Goal: Information Seeking & Learning: Learn about a topic

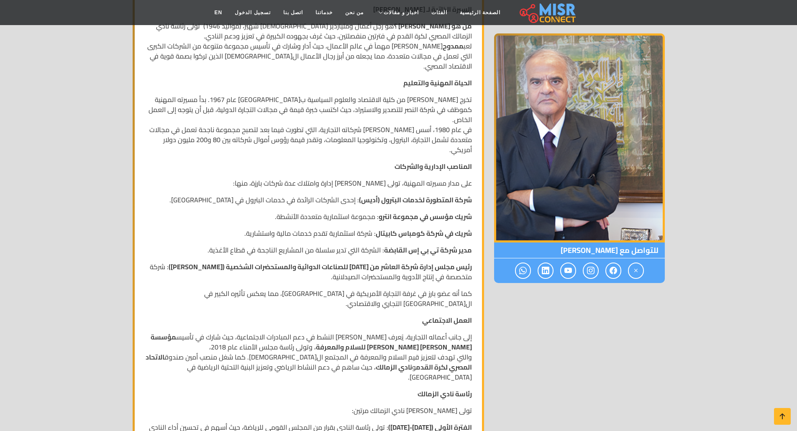
scroll to position [209, 0]
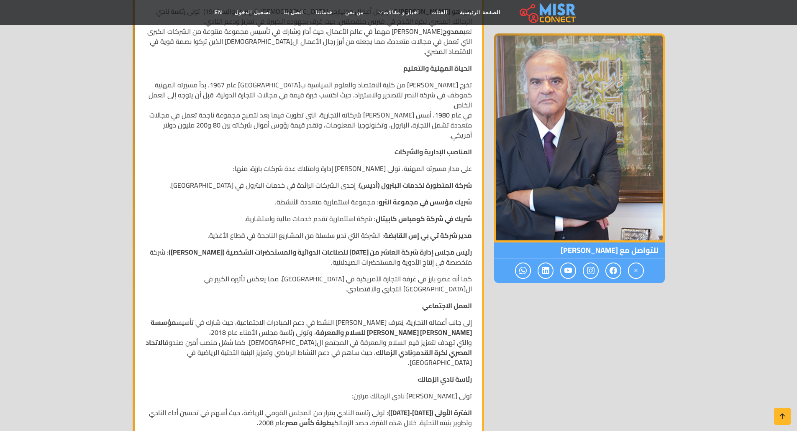
click at [589, 339] on div "للتواصل مع ممدوح محمد فتحي عباس" at bounding box center [579, 306] width 181 height 719
click at [389, 100] on p "تخرج ممدوح عباس من كلية الاقتصاد والعلوم السياسية بجامعة القاهرة عام 1967. بدأ …" at bounding box center [308, 110] width 327 height 60
click at [379, 102] on p "تخرج ممدوح عباس من كلية الاقتصاد والعلوم السياسية بجامعة القاهرة عام 1967. بدأ …" at bounding box center [308, 110] width 327 height 60
click at [424, 179] on strong "شركة المتطورة لخدمات البترول (أديس)" at bounding box center [415, 185] width 113 height 13
click at [373, 179] on strong "شركة المتطورة لخدمات البترول (أديس)" at bounding box center [415, 185] width 113 height 13
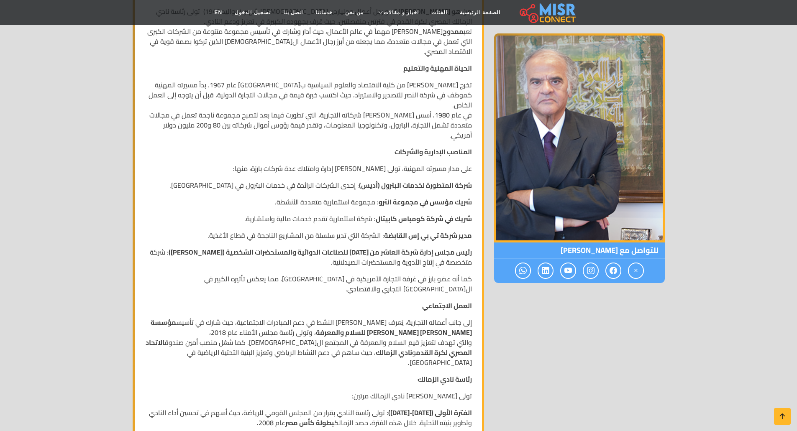
click at [380, 179] on strong "شركة المتطورة لخدمات البترول (أديس)" at bounding box center [415, 185] width 113 height 13
click at [361, 179] on strong "شركة المتطورة لخدمات البترول (أديس)" at bounding box center [415, 185] width 113 height 13
drag, startPoint x: 361, startPoint y: 158, endPoint x: 371, endPoint y: 159, distance: 10.1
click at [371, 179] on strong "شركة المتطورة لخدمات البترول (أديس)" at bounding box center [415, 185] width 113 height 13
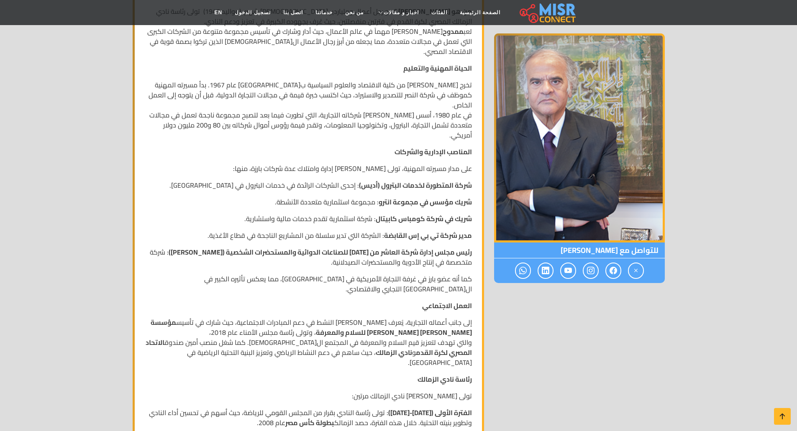
click at [368, 179] on strong "شركة المتطورة لخدمات البترول (أديس)" at bounding box center [415, 185] width 113 height 13
click at [400, 179] on strong "شركة المتطورة لخدمات البترول (أديس)" at bounding box center [415, 185] width 113 height 13
click at [416, 246] on strong "رئيس مجلس إدارة شركة العاشر من رمضان للصناعات الدوائية والمستحضرات الشخصية (رام…" at bounding box center [320, 252] width 303 height 13
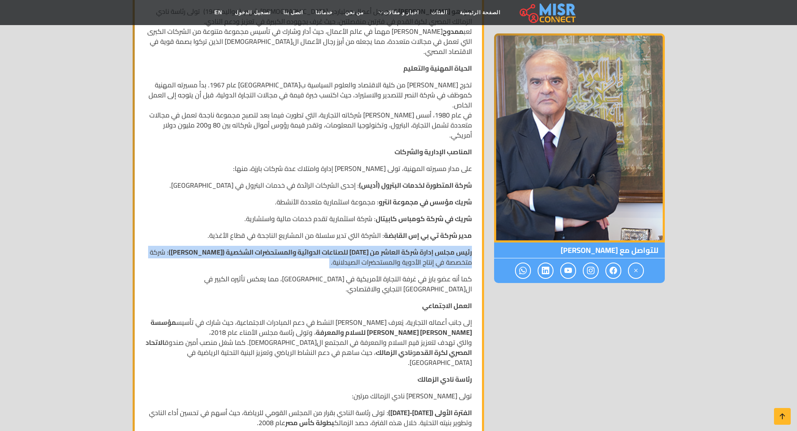
click at [416, 246] on strong "رئيس مجلس إدارة شركة العاشر من رمضان للصناعات الدوائية والمستحضرات الشخصية (رام…" at bounding box center [320, 252] width 303 height 13
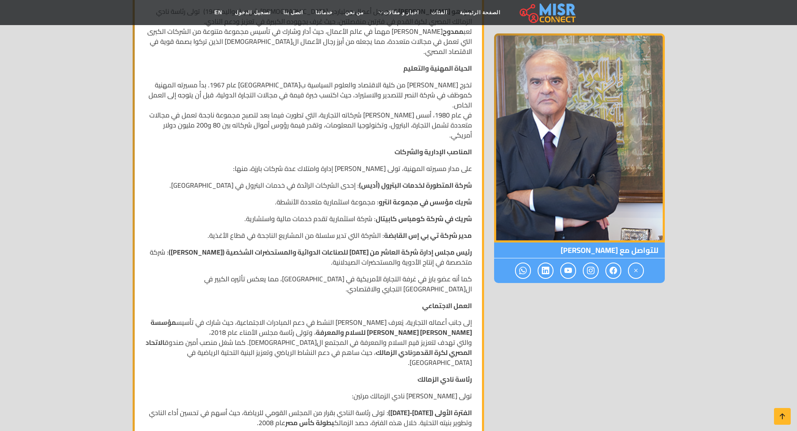
click at [396, 257] on div "السيرة الذاتية لـ ممدوح محمد فتحي عباس من هو ممدوح عباس ؟ هو رجل أعمال وملياردي…" at bounding box center [308, 319] width 337 height 673
drag, startPoint x: 407, startPoint y: 220, endPoint x: 415, endPoint y: 209, distance: 14.4
click at [407, 246] on strong "رئيس مجلس إدارة شركة العاشر من رمضان للصناعات الدوائية والمستحضرات الشخصية (رام…" at bounding box center [320, 252] width 303 height 13
click at [421, 229] on strong "مدير شركة تي بي إس القابضة" at bounding box center [428, 235] width 88 height 13
click at [409, 229] on strong "مدير شركة تي بي إس القابضة" at bounding box center [428, 235] width 88 height 13
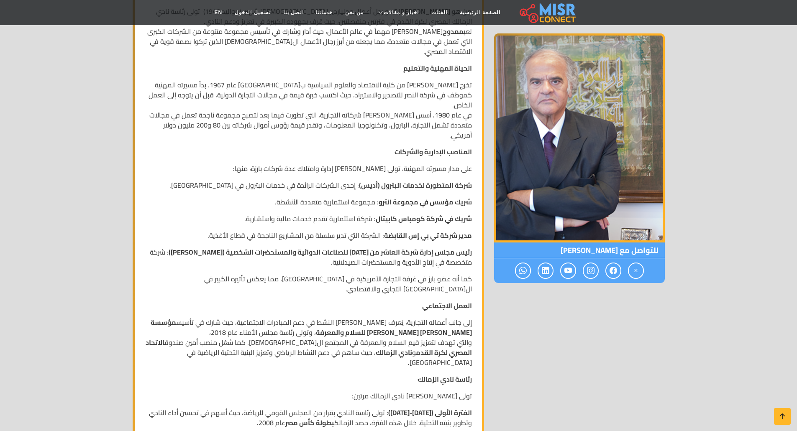
click at [394, 229] on strong "مدير شركة تي بي إس القابضة" at bounding box center [428, 235] width 88 height 13
click at [395, 229] on strong "مدير شركة تي بي إس القابضة" at bounding box center [428, 235] width 88 height 13
click at [428, 229] on strong "مدير شركة تي بي إس القابضة" at bounding box center [428, 235] width 88 height 13
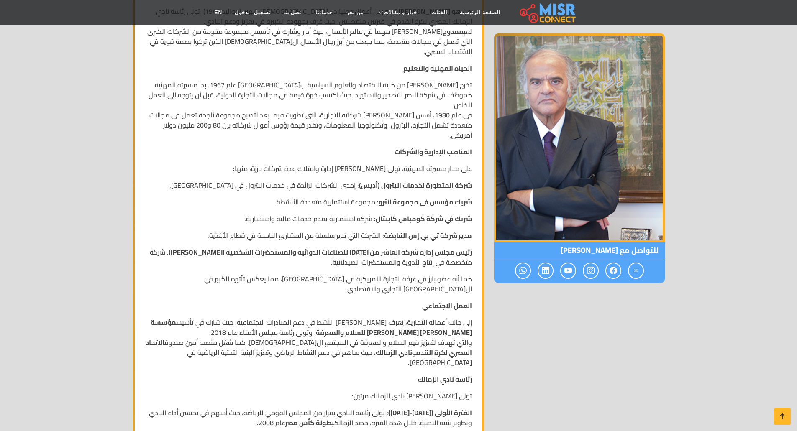
click at [418, 213] on strong "شريك في شركة كومباس كابيتال" at bounding box center [424, 219] width 96 height 13
click at [415, 213] on strong "شريك في شركة كومباس كابيتال" at bounding box center [424, 219] width 96 height 13
click at [421, 196] on strong "شريك مؤسس في مجموعة انترو" at bounding box center [425, 202] width 93 height 13
drag, startPoint x: 429, startPoint y: 158, endPoint x: 431, endPoint y: 152, distance: 5.8
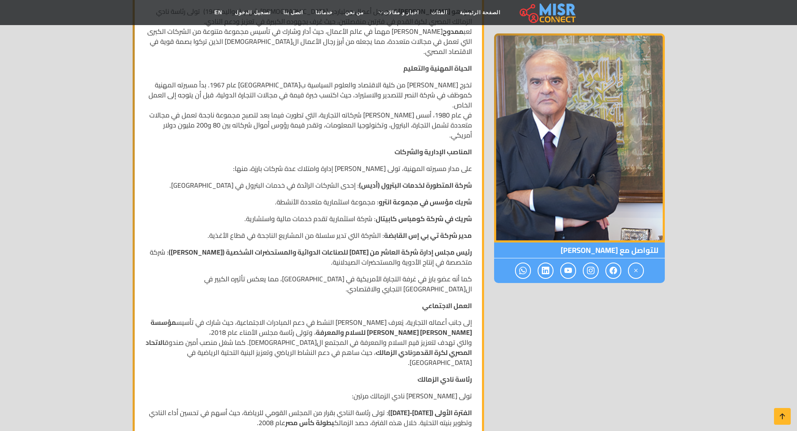
click at [430, 179] on strong "شركة المتطورة لخدمات البترول (أديس)" at bounding box center [415, 185] width 113 height 13
click at [425, 179] on strong "شركة المتطورة لخدمات البترول (أديس)" at bounding box center [415, 185] width 113 height 13
click at [420, 179] on strong "شركة المتطورة لخدمات البترول (أديس)" at bounding box center [415, 185] width 113 height 13
click at [418, 179] on strong "شركة المتطورة لخدمات البترول (أديس)" at bounding box center [415, 185] width 113 height 13
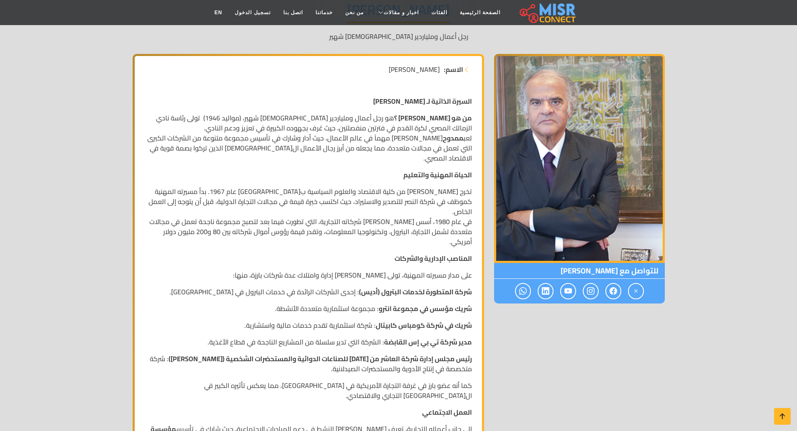
scroll to position [84, 0]
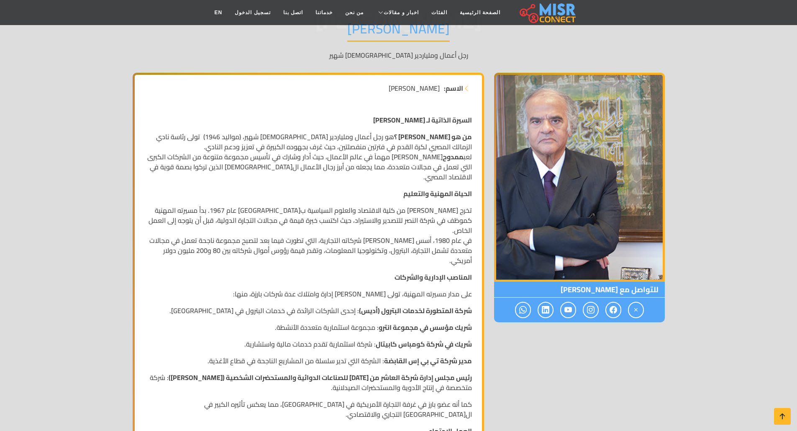
click at [428, 216] on p "تخرج ممدوح عباس من كلية الاقتصاد والعلوم السياسية بجامعة القاهرة عام 1967. بدأ …" at bounding box center [308, 235] width 327 height 60
click at [410, 213] on p "تخرج ممدوح عباس من كلية الاقتصاد والعلوم السياسية بجامعة القاهرة عام 1967. بدأ …" at bounding box center [308, 235] width 327 height 60
click at [384, 213] on p "تخرج ممدوح عباس من كلية الاقتصاد والعلوم السياسية بجامعة القاهرة عام 1967. بدأ …" at bounding box center [308, 235] width 327 height 60
click at [347, 216] on p "تخرج ممدوح عباس من كلية الاقتصاد والعلوم السياسية بجامعة القاهرة عام 1967. بدأ …" at bounding box center [308, 235] width 327 height 60
click at [433, 234] on p "تخرج ممدوح عباس من كلية الاقتصاد والعلوم السياسية بجامعة القاهرة عام 1967. بدأ …" at bounding box center [308, 235] width 327 height 60
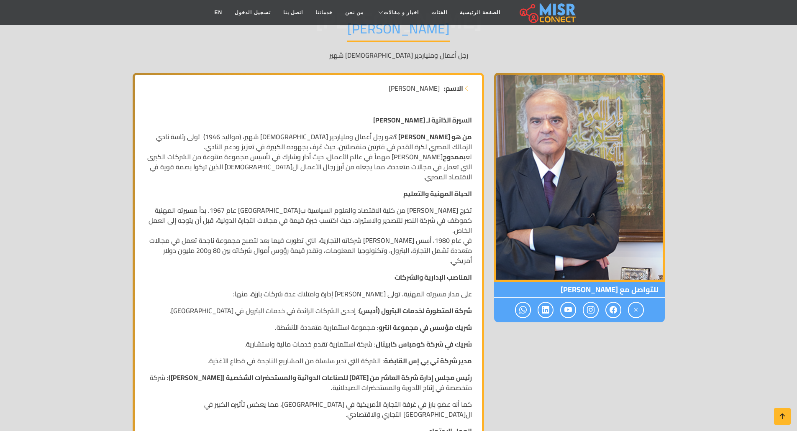
click at [418, 235] on p "تخرج ممدوح عباس من كلية الاقتصاد والعلوم السياسية بجامعة القاهرة عام 1967. بدأ …" at bounding box center [308, 235] width 327 height 60
click at [366, 235] on p "تخرج ممدوح عباس من كلية الاقتصاد والعلوم السياسية بجامعة القاهرة عام 1967. بدأ …" at bounding box center [308, 235] width 327 height 60
click at [306, 228] on p "تخرج ممدوح عباس من كلية الاقتصاد والعلوم السياسية بجامعة القاهرة عام 1967. بدأ …" at bounding box center [308, 235] width 327 height 60
click at [415, 305] on strong "شركة المتطورة لخدمات البترول (أديس)" at bounding box center [415, 311] width 113 height 13
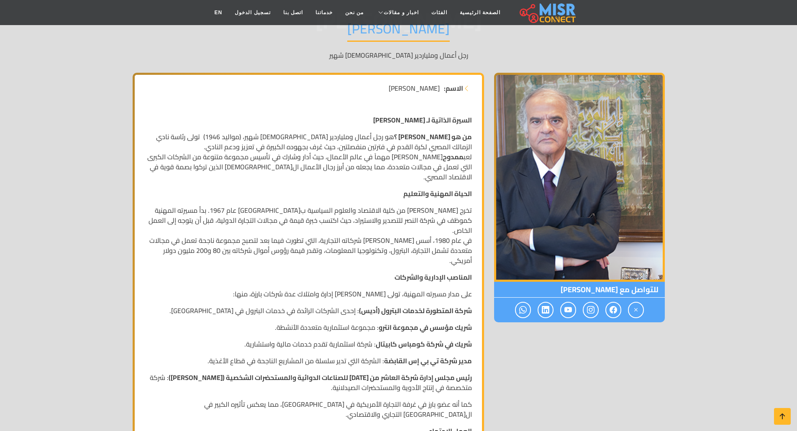
click at [405, 305] on strong "شركة المتطورة لخدمات البترول (أديس)" at bounding box center [415, 311] width 113 height 13
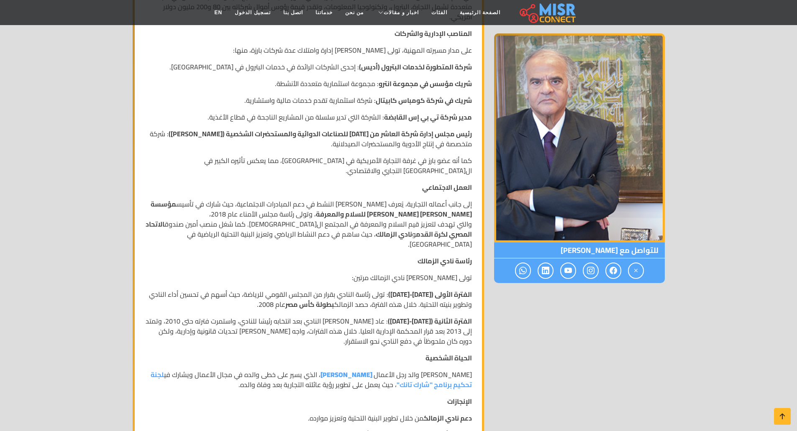
scroll to position [335, 0]
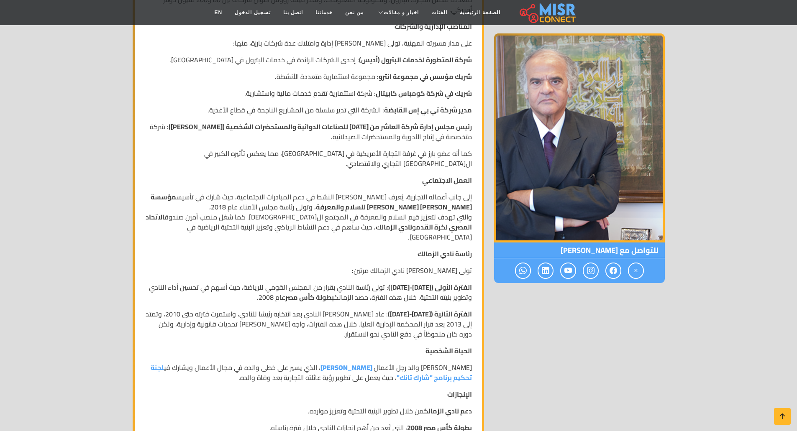
click at [427, 281] on strong "الفترة الأولى (2006-2008)" at bounding box center [430, 287] width 84 height 13
click at [422, 309] on p "الفترة الثانية (2009-2010) : عاد عباس لرئاسة النادي بعد انتخابه رئيسًا للنادي، …" at bounding box center [308, 324] width 327 height 30
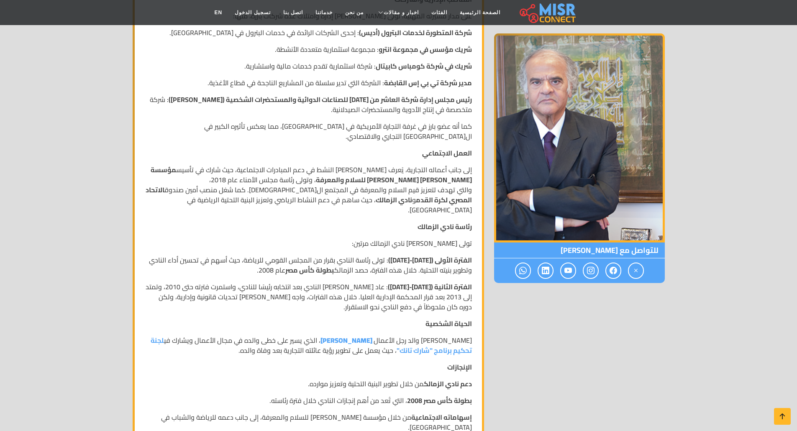
scroll to position [376, 0]
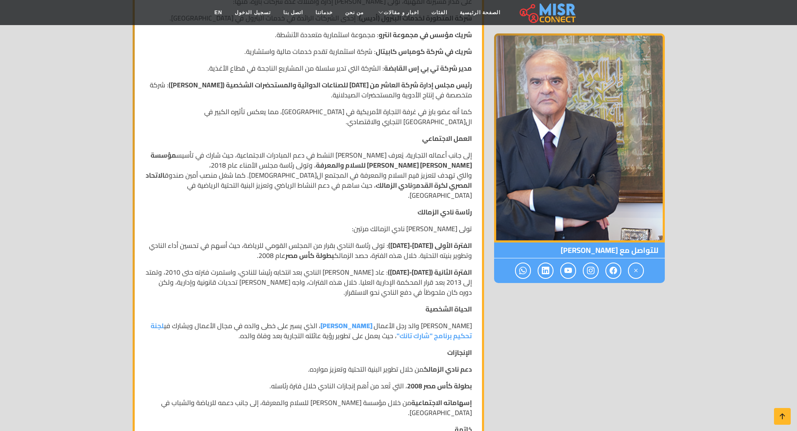
click at [409, 364] on p "دعم نادي الزمالك من خلال تطوير البنية التحتية وتعزيز موارده." at bounding box center [308, 369] width 327 height 10
click at [348, 364] on p "دعم نادي الزمالك من خلال تطوير البنية التحتية وتعزيز موارده." at bounding box center [308, 369] width 327 height 10
click at [356, 398] on p "إسهاماته الاجتماعية من خلال مؤسسة كيميت بطرس غالي للسلام والمعرفة، إلى جانب دعم…" at bounding box center [308, 408] width 327 height 20
click at [369, 425] on p "خاتمة" at bounding box center [308, 430] width 327 height 10
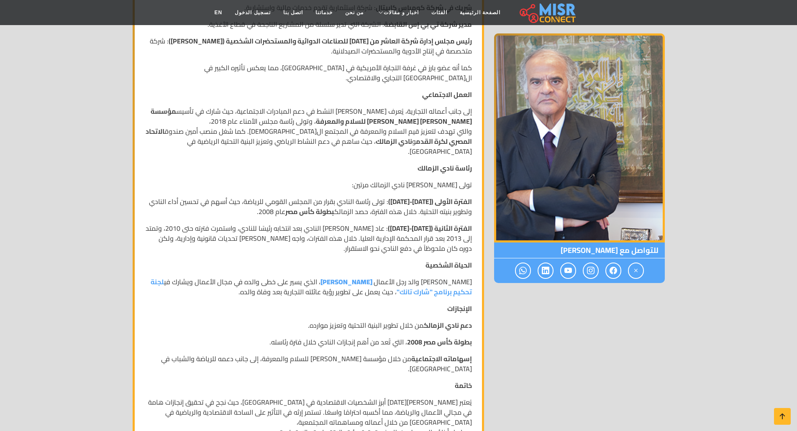
scroll to position [460, 0]
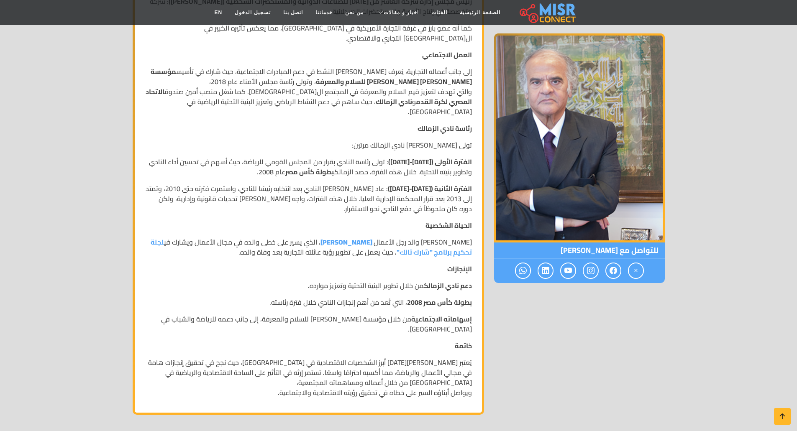
click at [356, 237] on p "ممدوح عباس هو والد رجل الأعمال أيمن ممدوح عباس ، الذي يسير على خطى والده في مجا…" at bounding box center [308, 247] width 327 height 20
click at [357, 236] on strong "[PERSON_NAME]" at bounding box center [346, 242] width 52 height 13
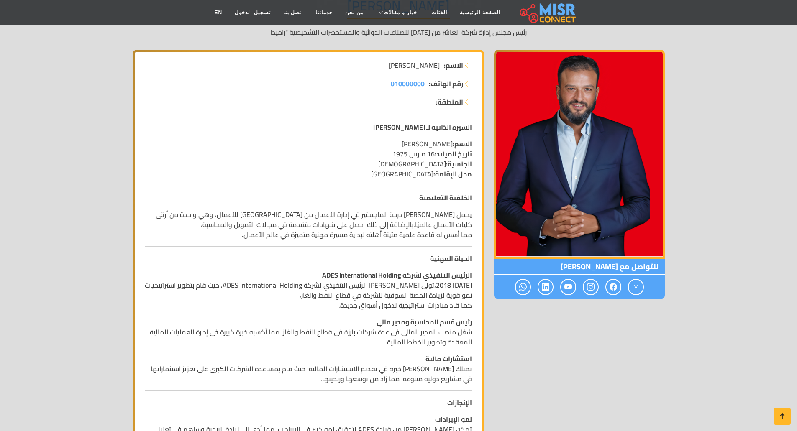
scroll to position [125, 0]
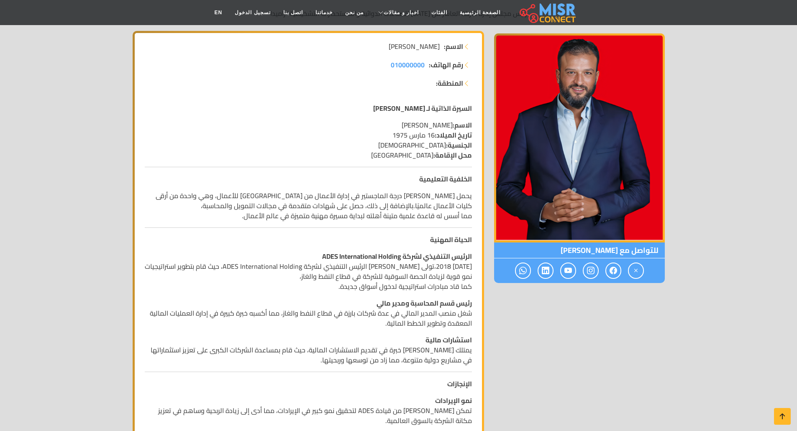
drag, startPoint x: 578, startPoint y: 346, endPoint x: 402, endPoint y: 291, distance: 184.8
click at [397, 200] on p "يحمل [PERSON_NAME] درجة الماجستير في إدارة الأعمال من [GEOGRAPHIC_DATA] للأعمال…" at bounding box center [308, 206] width 327 height 30
click at [321, 200] on p "يحمل [PERSON_NAME] درجة الماجستير في إدارة الأعمال من [GEOGRAPHIC_DATA] للأعمال…" at bounding box center [308, 206] width 327 height 30
click at [257, 207] on p "يحمل [PERSON_NAME] درجة الماجستير في إدارة الأعمال من [GEOGRAPHIC_DATA] للأعمال…" at bounding box center [308, 206] width 327 height 30
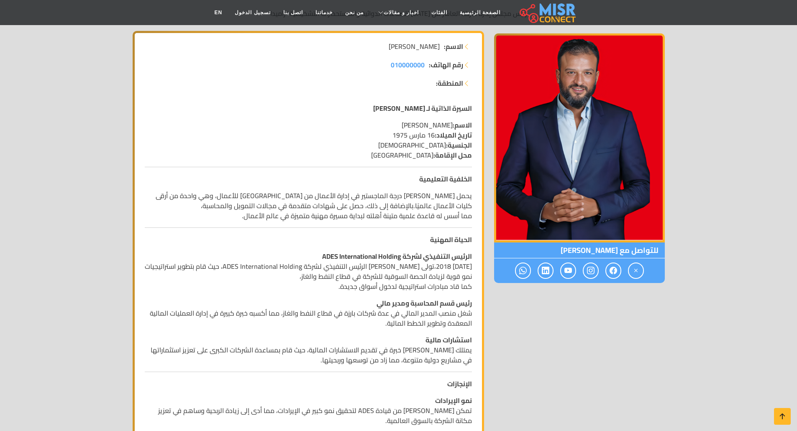
click at [291, 200] on p "يحمل [PERSON_NAME] درجة الماجستير في إدارة الأعمال من [GEOGRAPHIC_DATA] للأعمال…" at bounding box center [308, 206] width 327 height 30
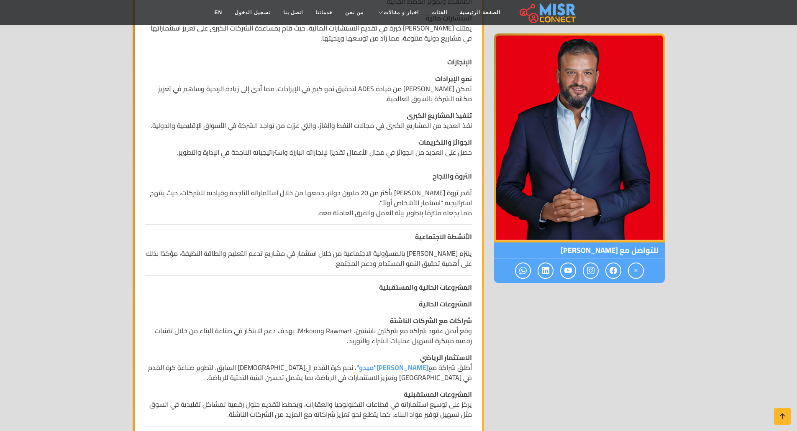
scroll to position [460, 0]
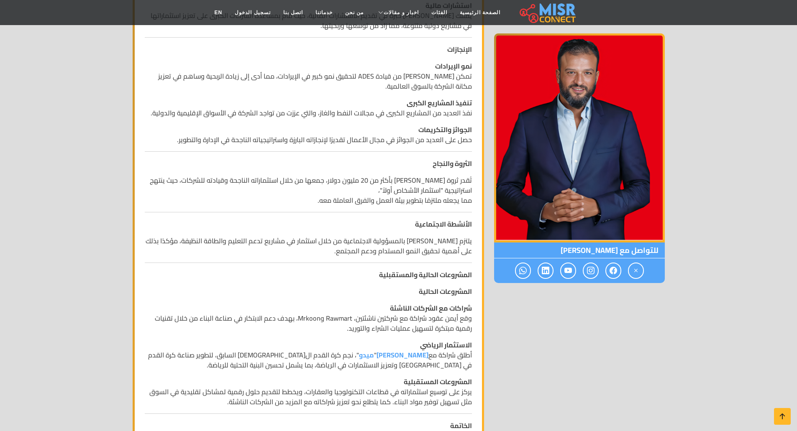
click at [578, 305] on div "للتواصل مع [PERSON_NAME]" at bounding box center [579, 255] width 181 height 1118
